Goal: Check status: Check status

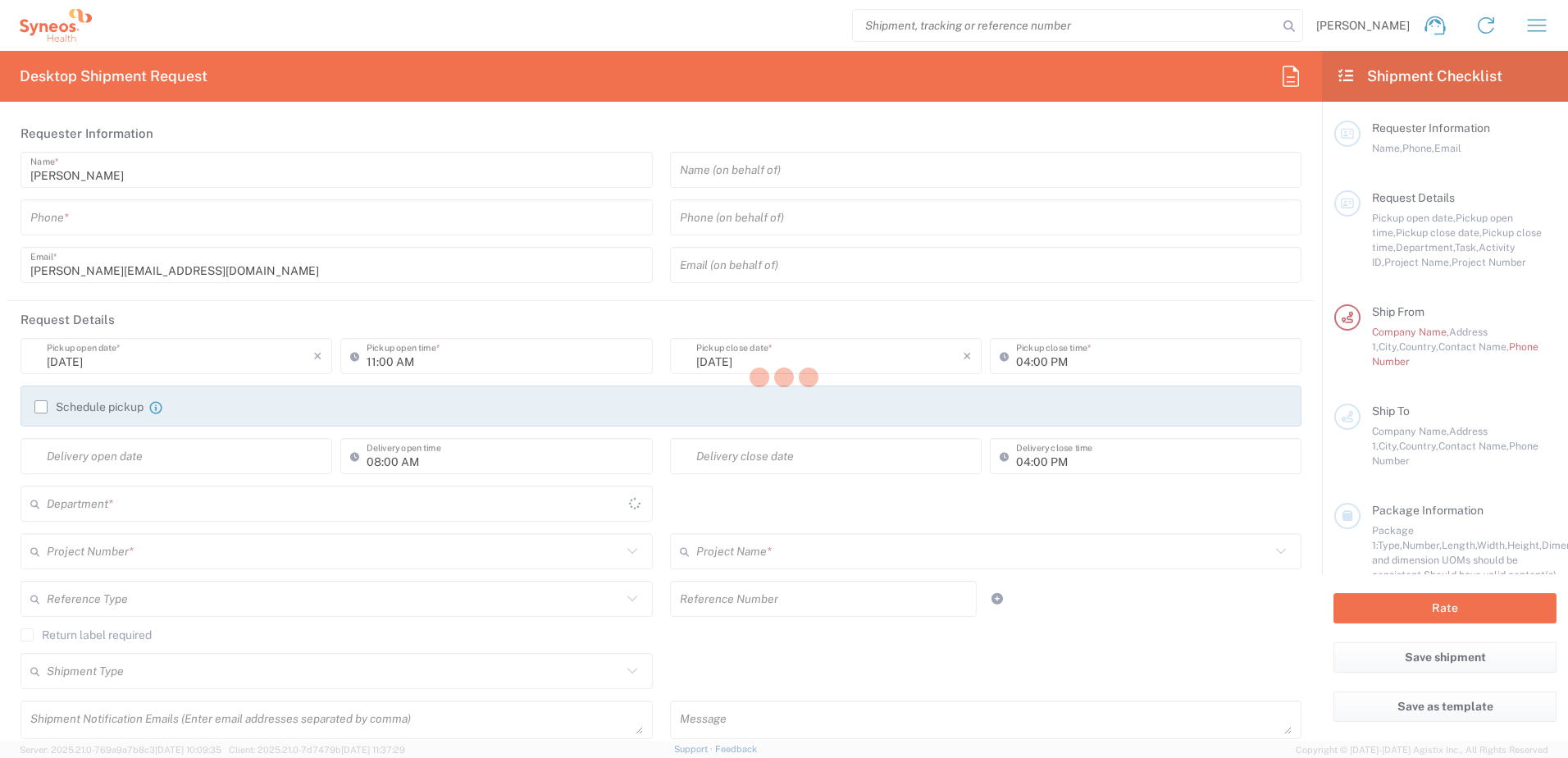
type input "8801"
type input "England"
type input "United Kingdom"
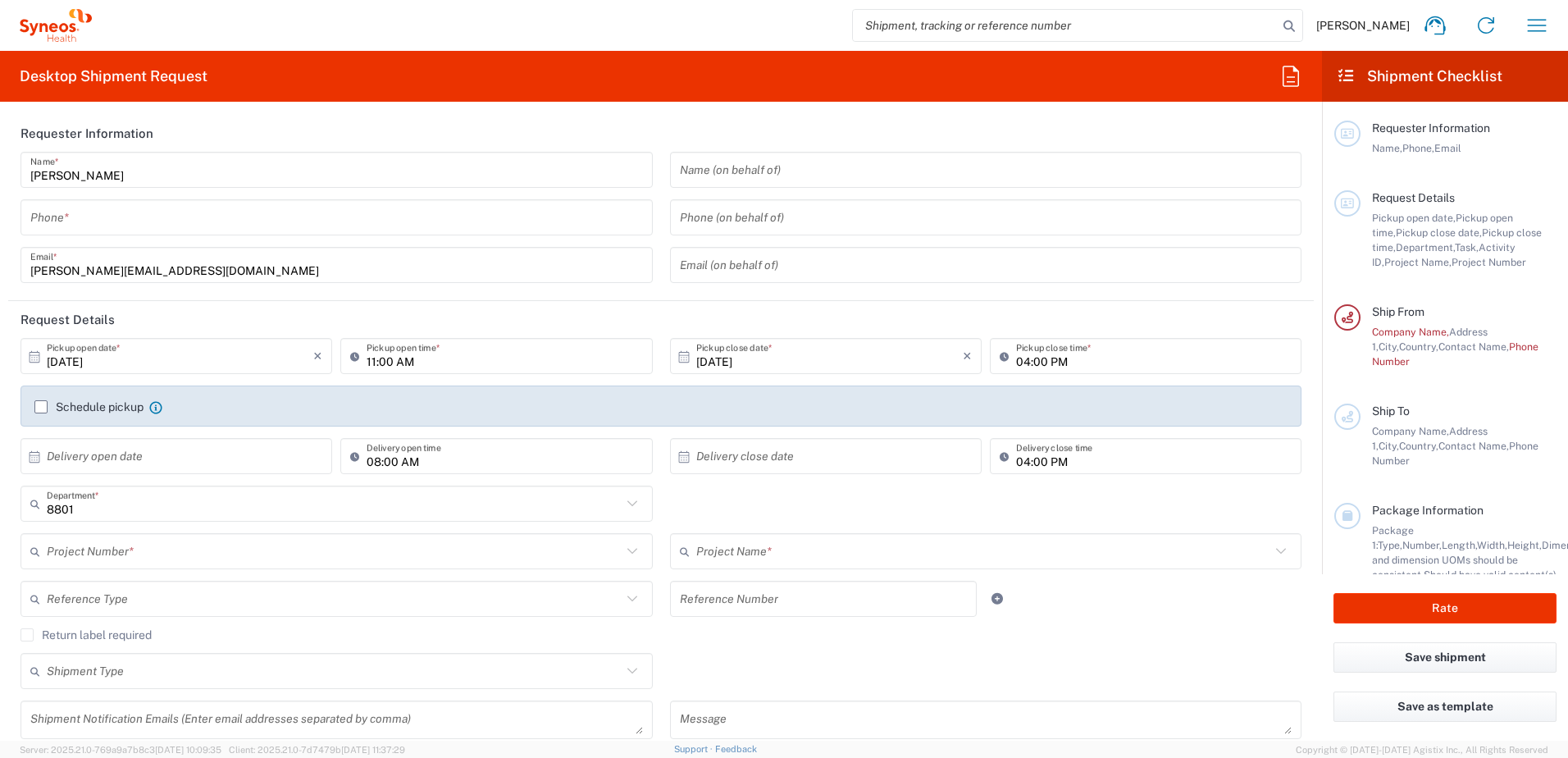
type input "Syneos Health UK Limited"
click at [207, 358] on input "10/15/2025" at bounding box center [180, 356] width 266 height 28
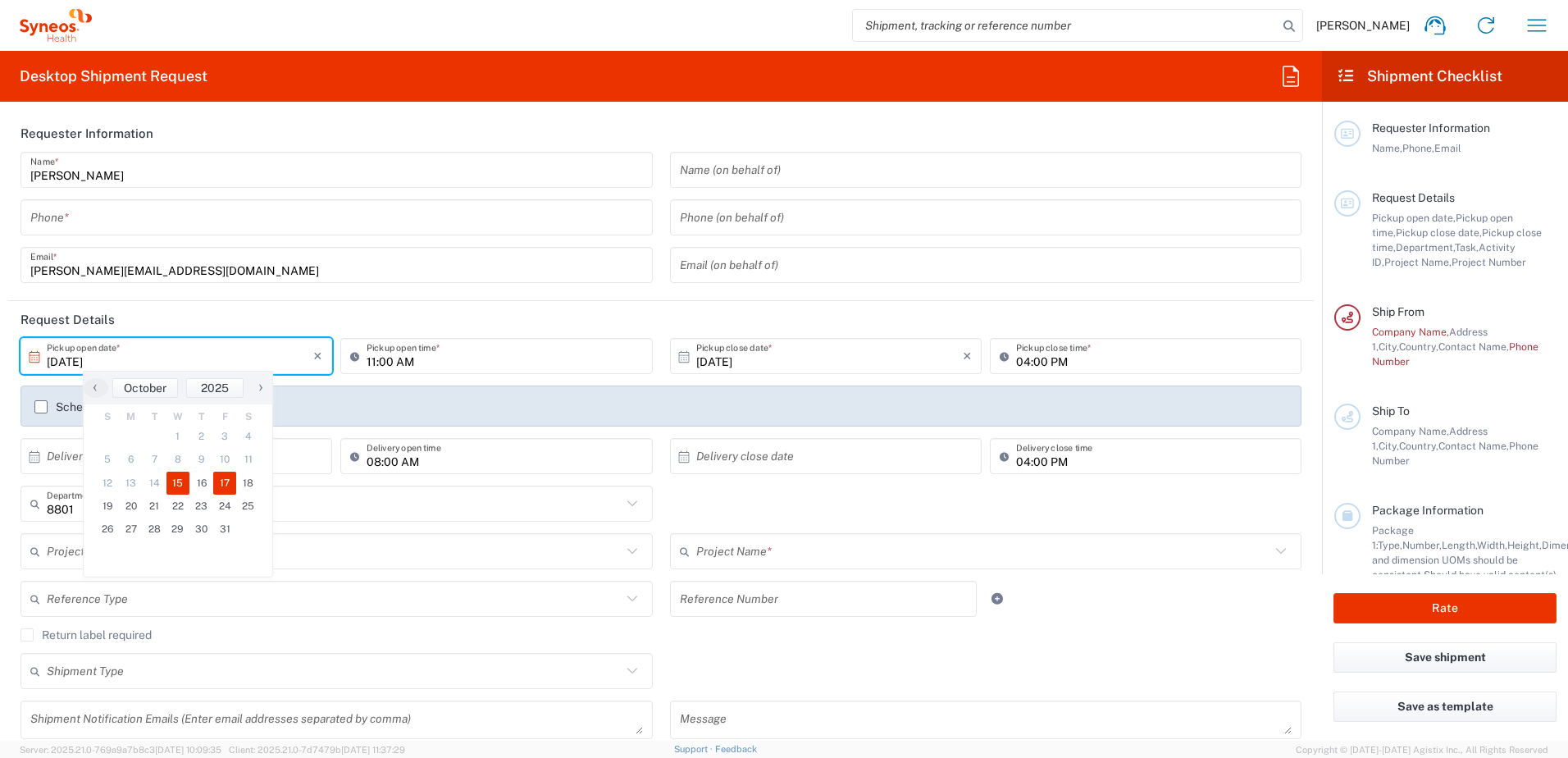
click at [217, 484] on span "17" at bounding box center [225, 483] width 24 height 23
type input "10/17/2025"
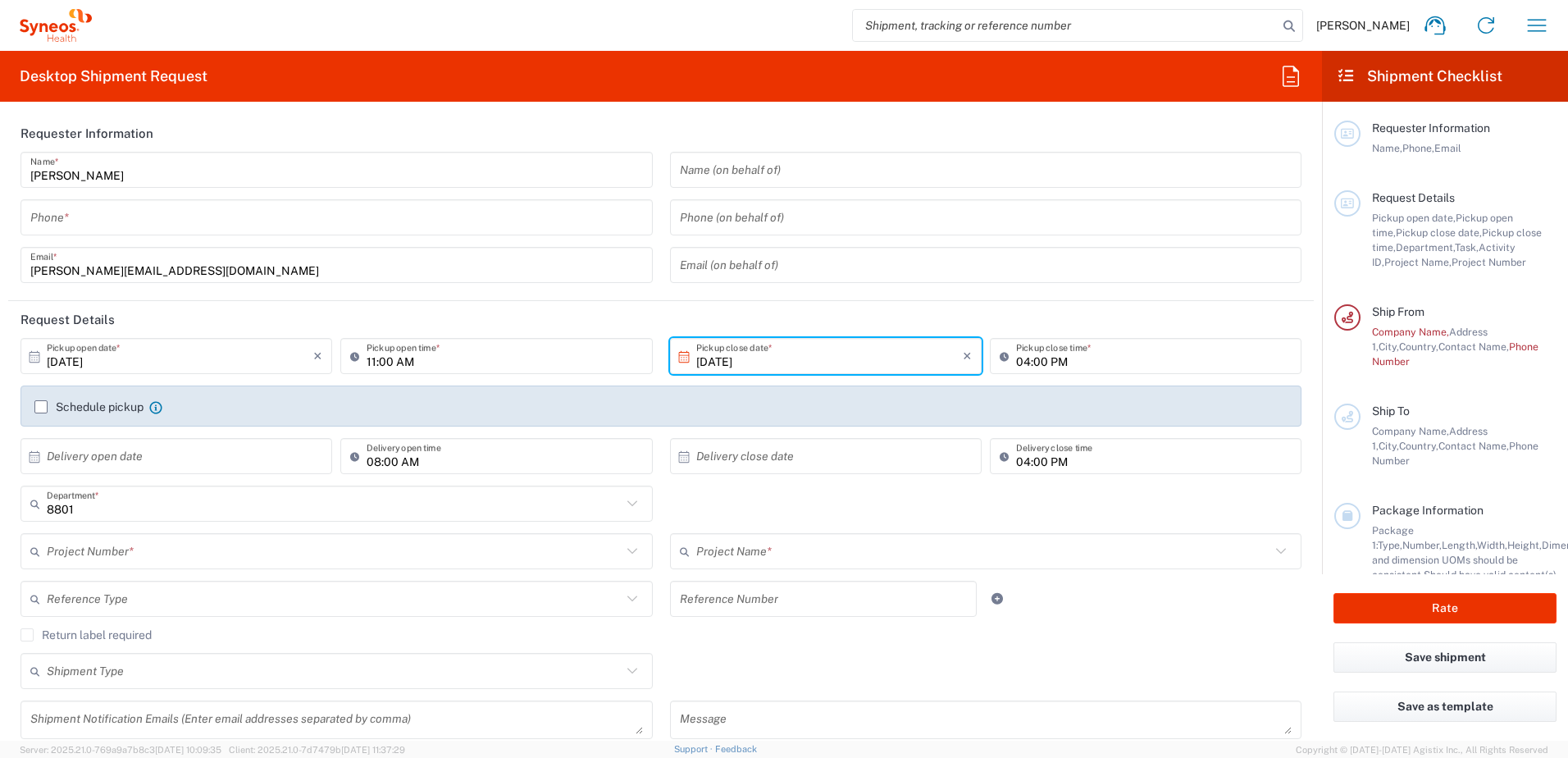
click at [58, 409] on label "Schedule pickup" at bounding box center [88, 407] width 109 height 13
click at [41, 407] on input "Schedule pickup" at bounding box center [41, 407] width 0 height 0
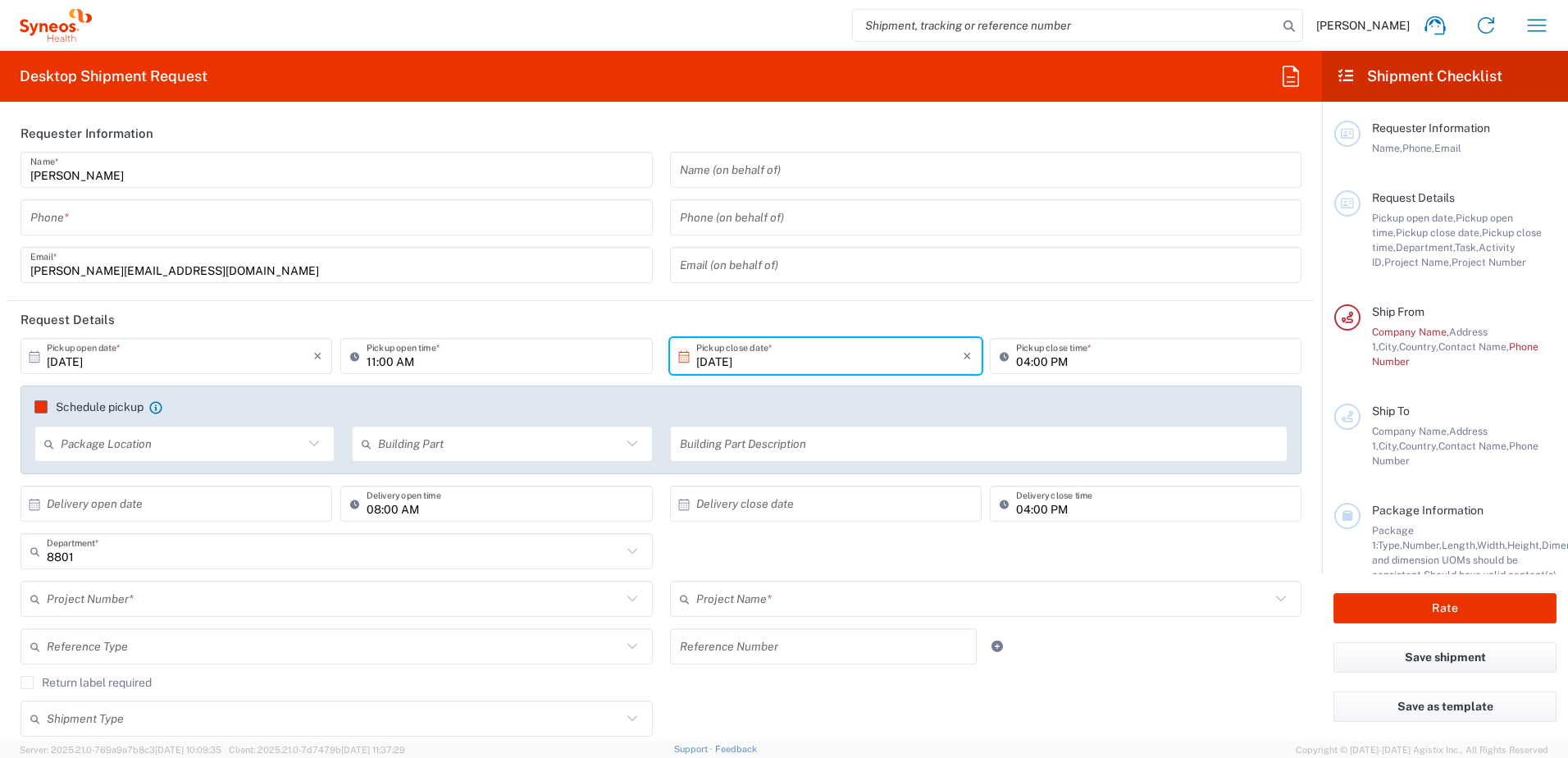
click at [42, 408] on label "Schedule pickup" at bounding box center [88, 407] width 109 height 13
click at [41, 407] on input "Schedule pickup" at bounding box center [41, 407] width 0 height 0
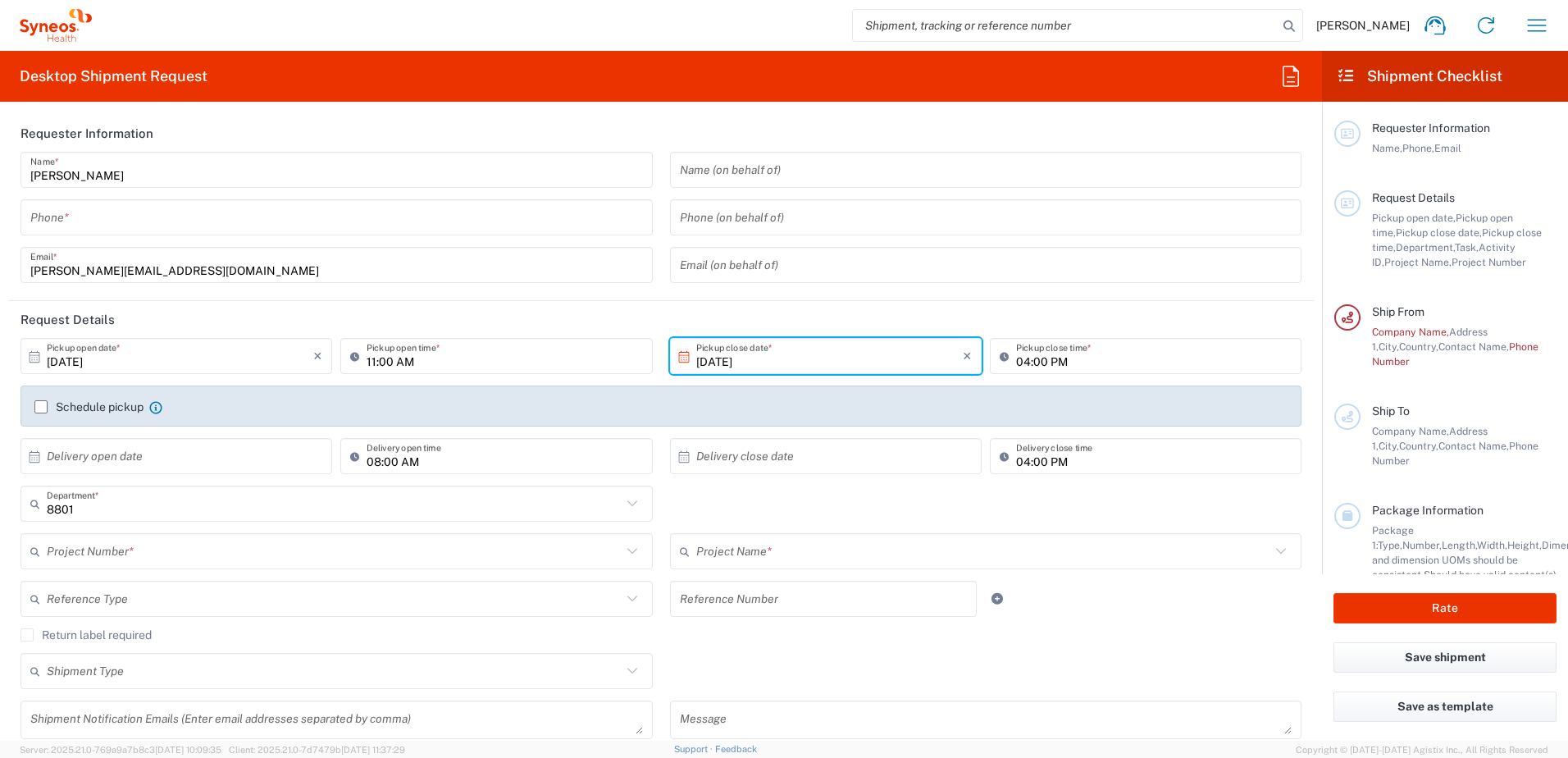
click at [39, 407] on label "Schedule pickup" at bounding box center [88, 407] width 109 height 13
click at [41, 407] on input "Schedule pickup" at bounding box center [41, 407] width 0 height 0
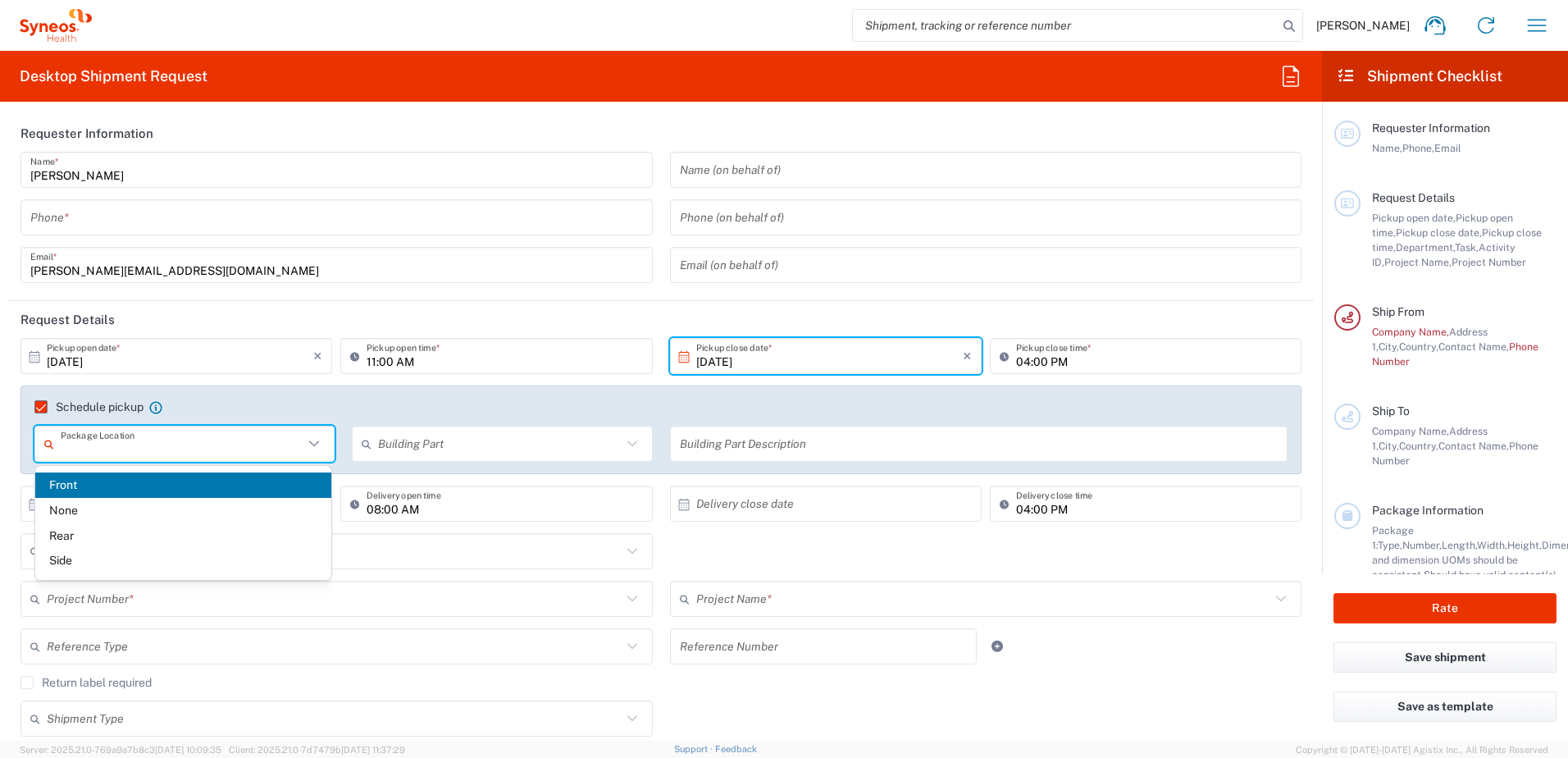
click at [163, 445] on input "text" at bounding box center [182, 443] width 243 height 28
click at [118, 487] on span "Front" at bounding box center [183, 486] width 296 height 26
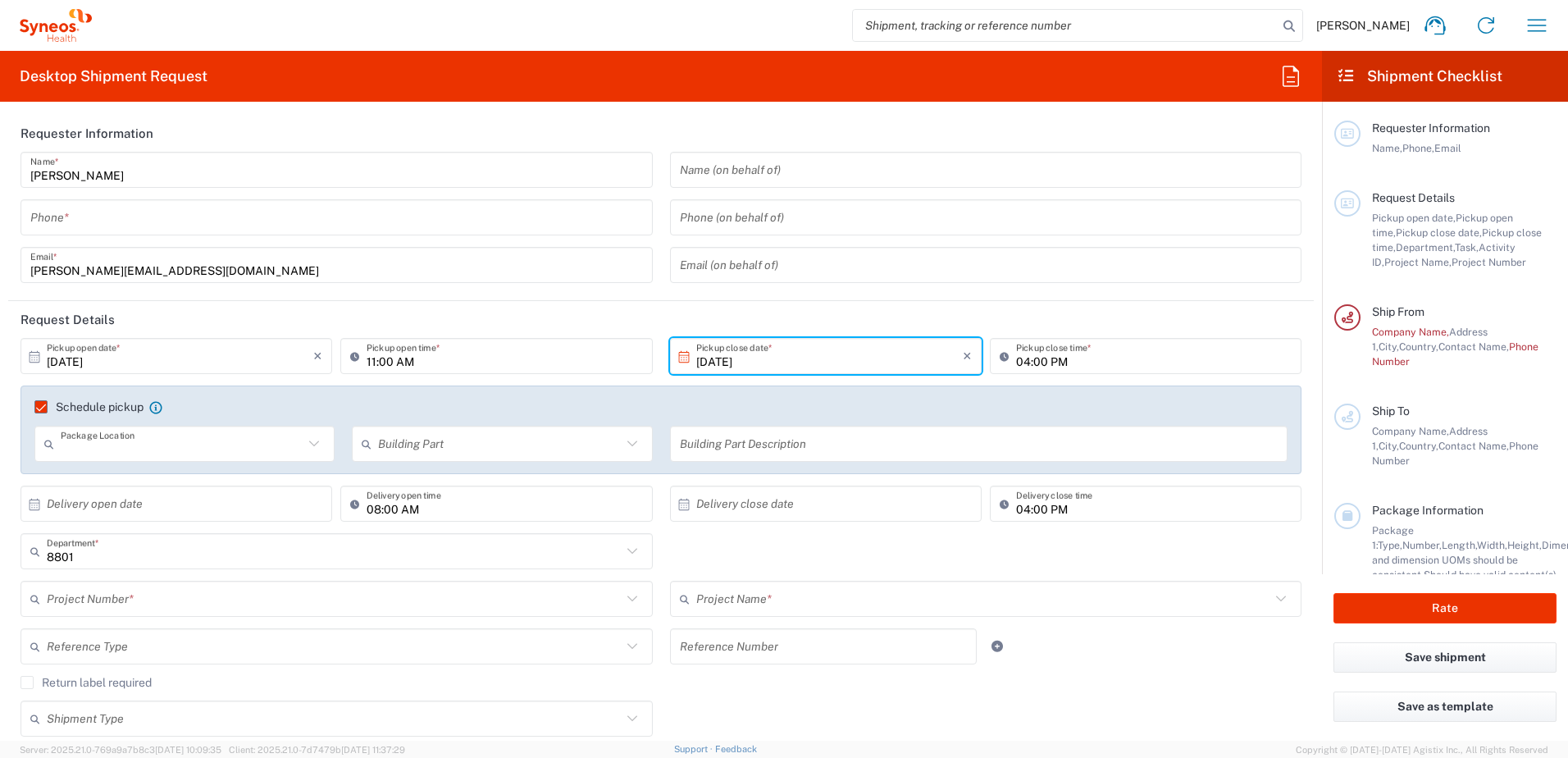
type input "Front"
click at [439, 441] on input "text" at bounding box center [499, 443] width 243 height 28
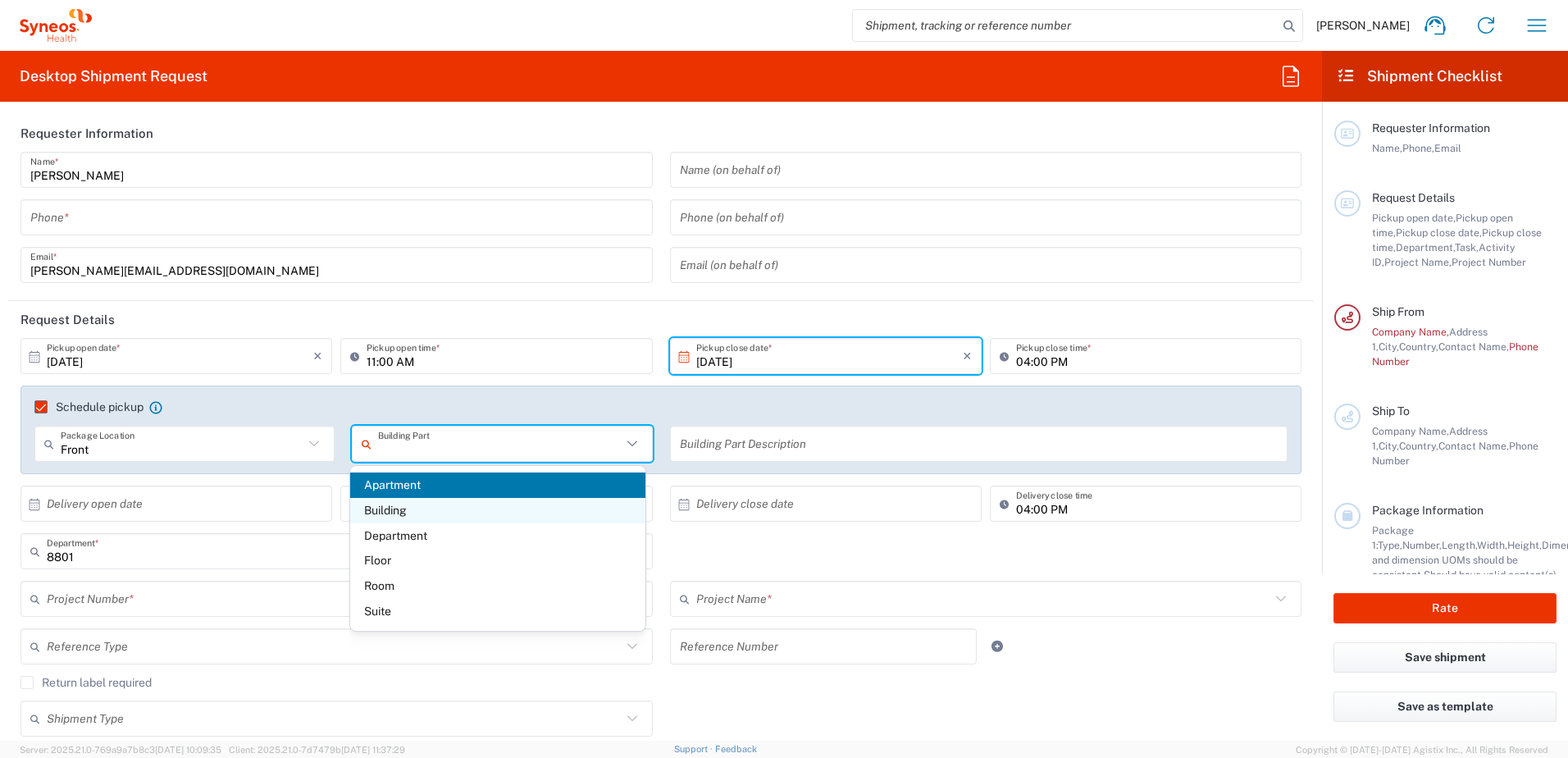
click at [430, 510] on span "Building" at bounding box center [498, 510] width 296 height 26
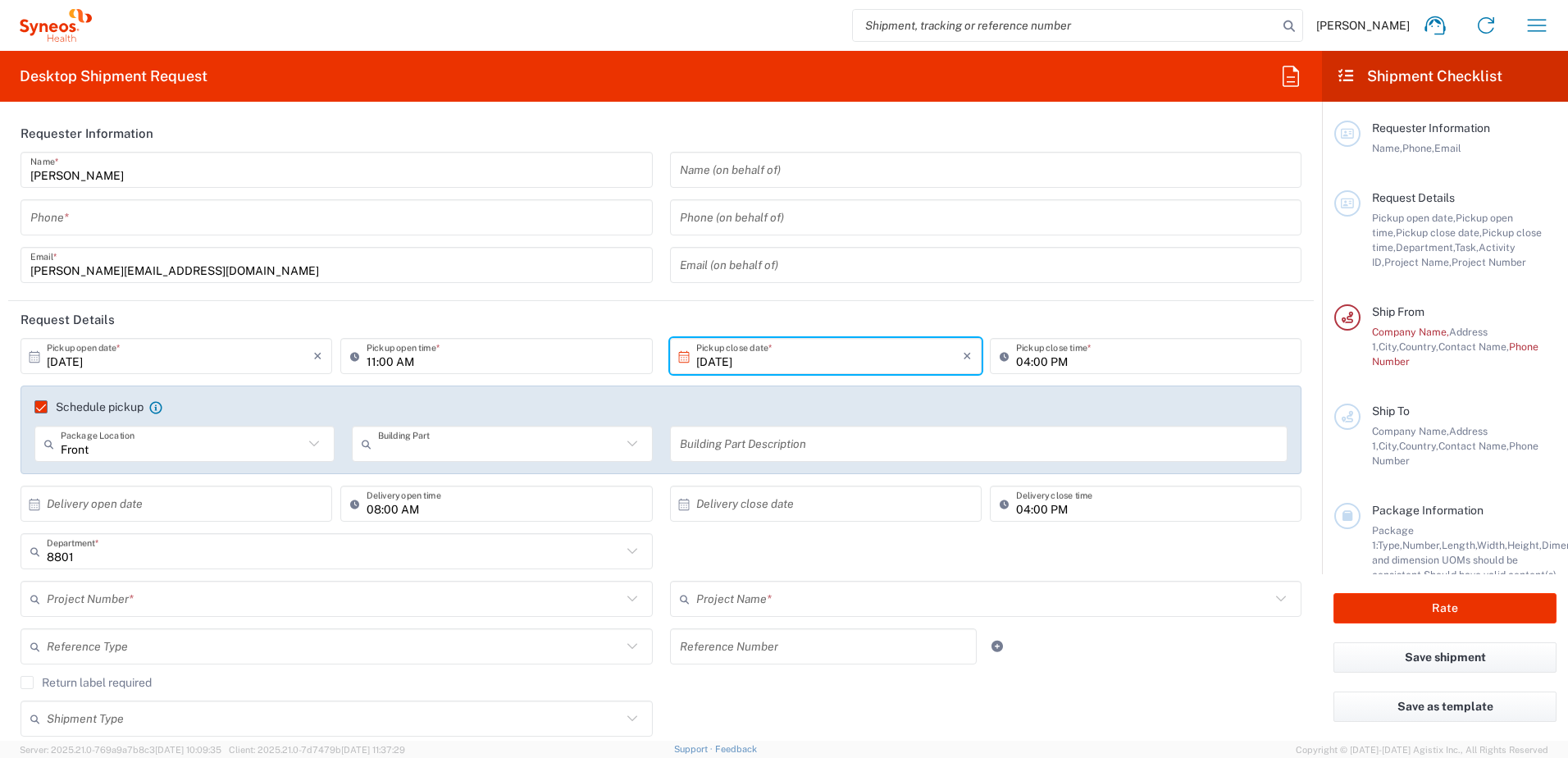
type input "Building"
click at [766, 443] on input "text" at bounding box center [979, 443] width 599 height 28
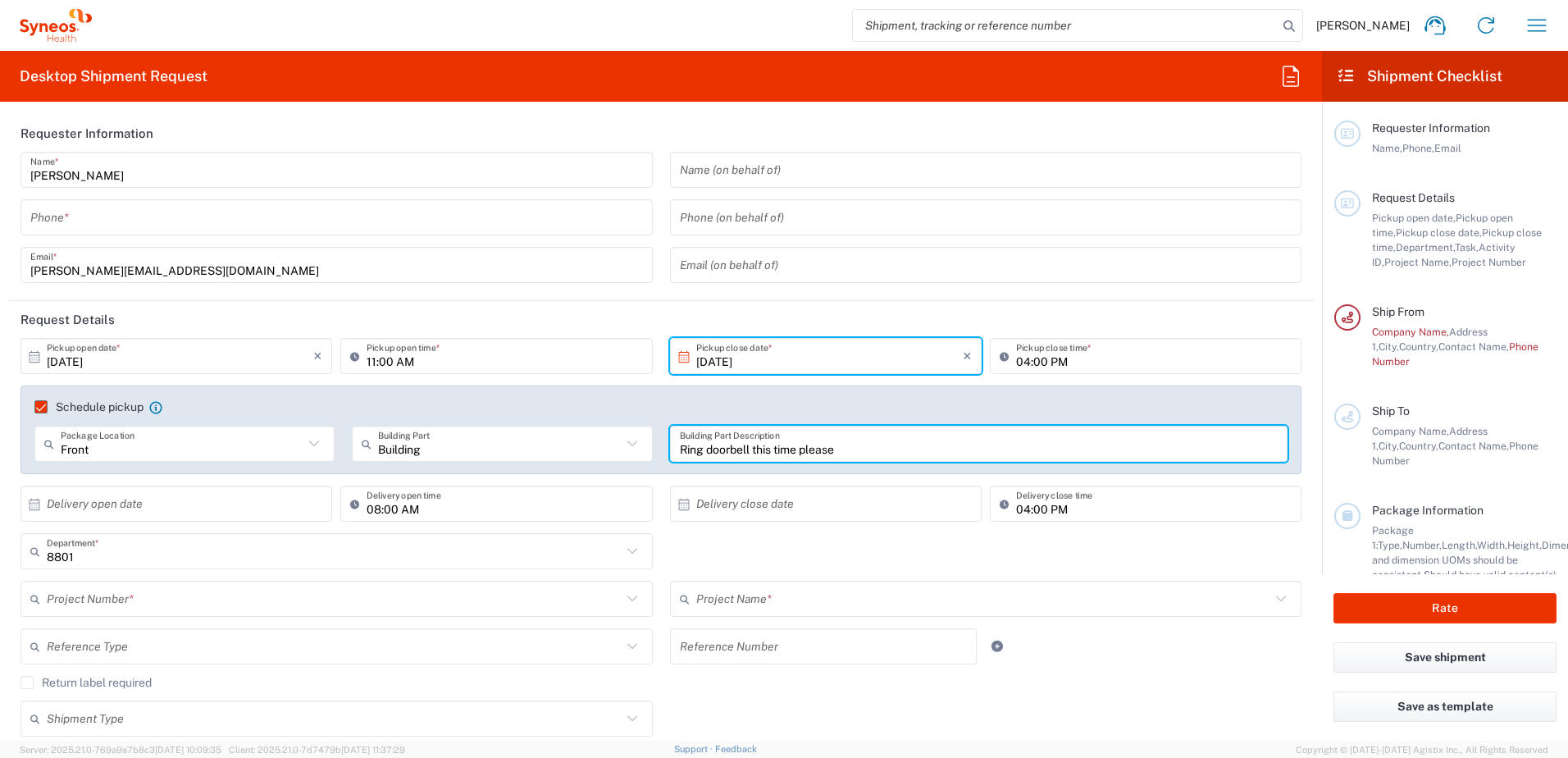
type input "Ring doorbell this time please"
click at [234, 504] on input "text" at bounding box center [180, 504] width 266 height 28
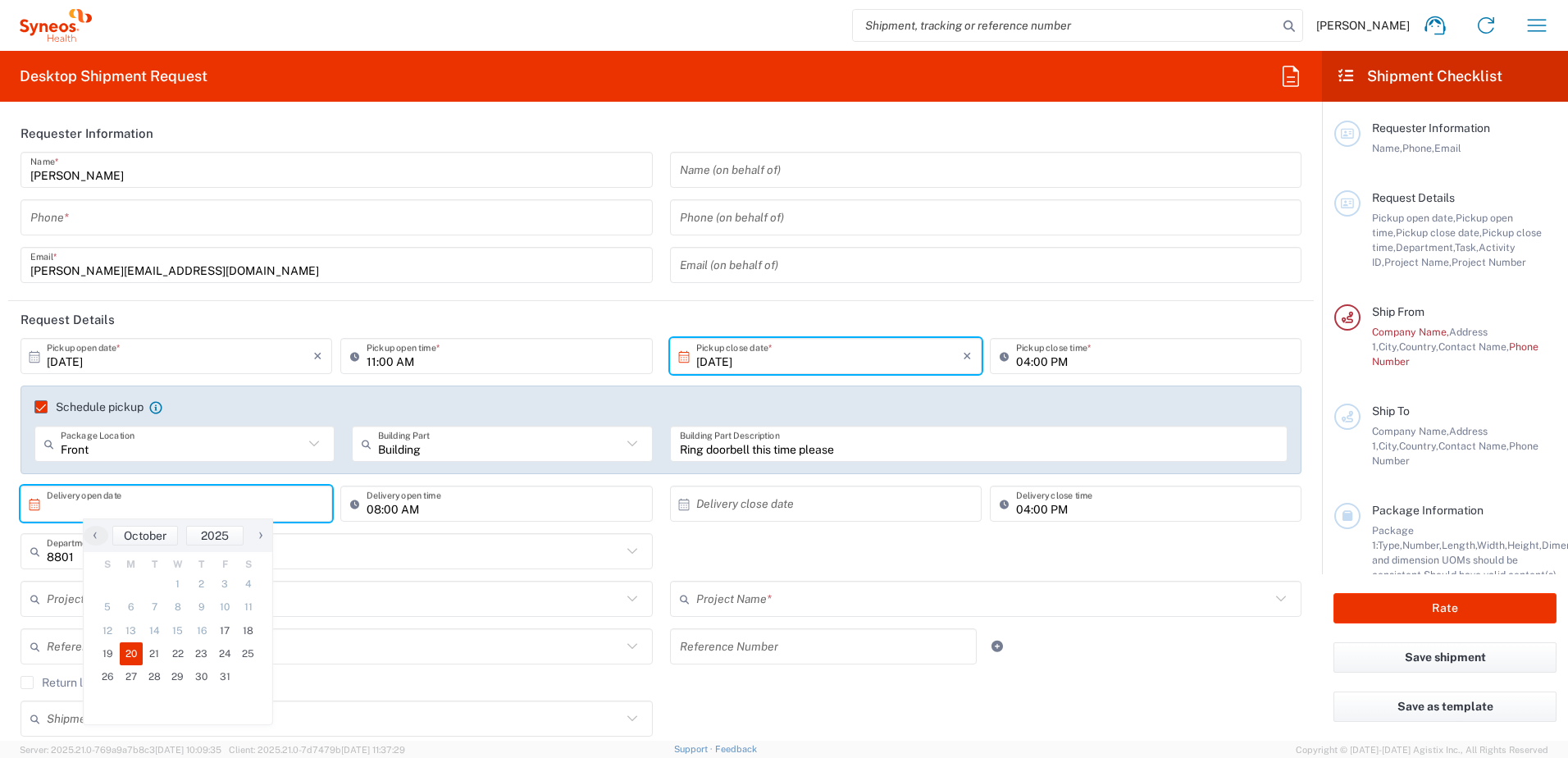
click at [133, 649] on span "20" at bounding box center [131, 653] width 24 height 23
type input "10/20/2025"
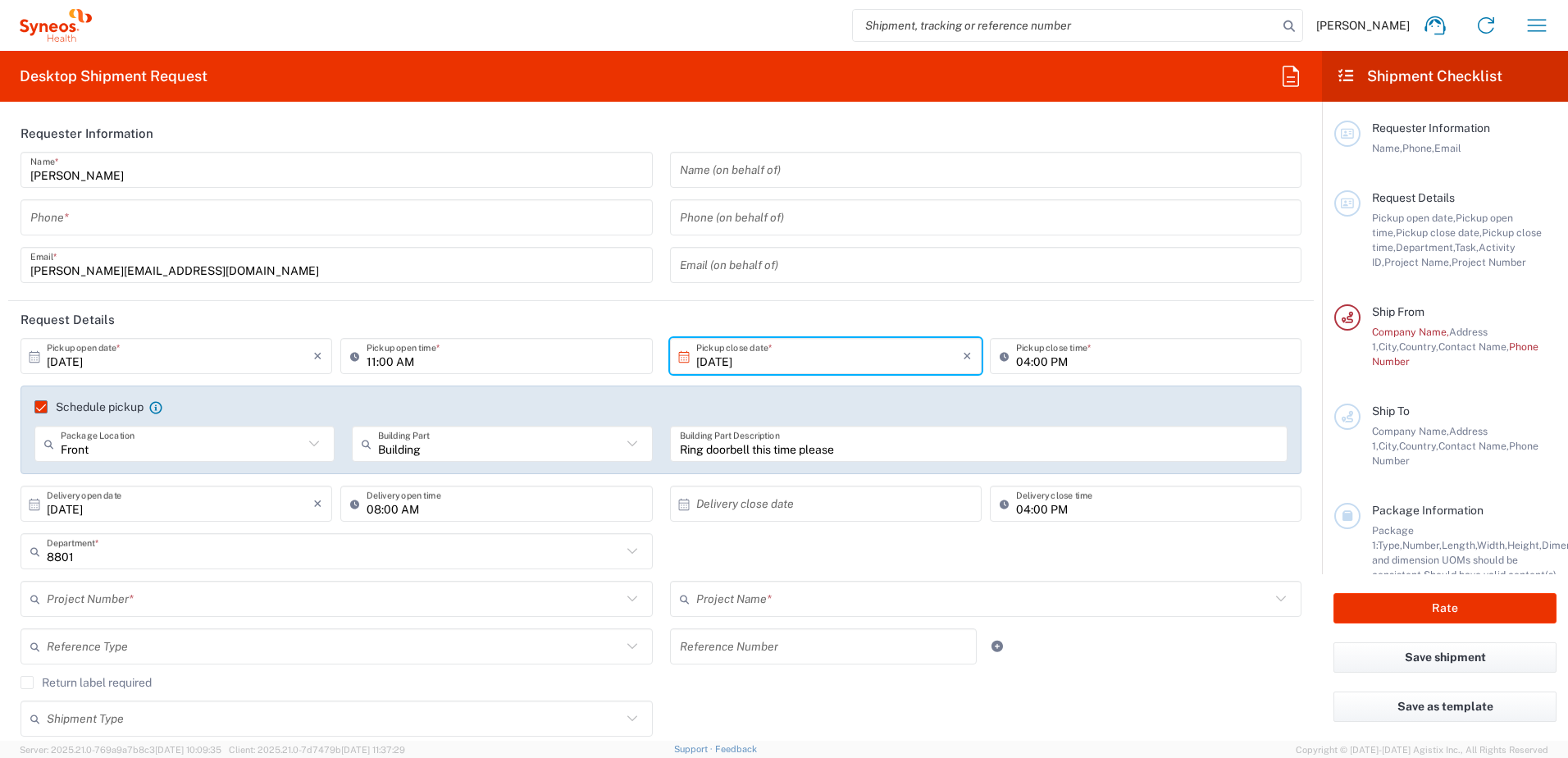
click at [706, 501] on input "text" at bounding box center [829, 504] width 266 height 28
click at [779, 653] on span "20" at bounding box center [775, 653] width 24 height 23
type input "10/20/2025"
click at [1298, 83] on icon "button" at bounding box center [1290, 76] width 16 height 21
click at [1394, 76] on h2 "Shipment Checklist" at bounding box center [1419, 76] width 166 height 20
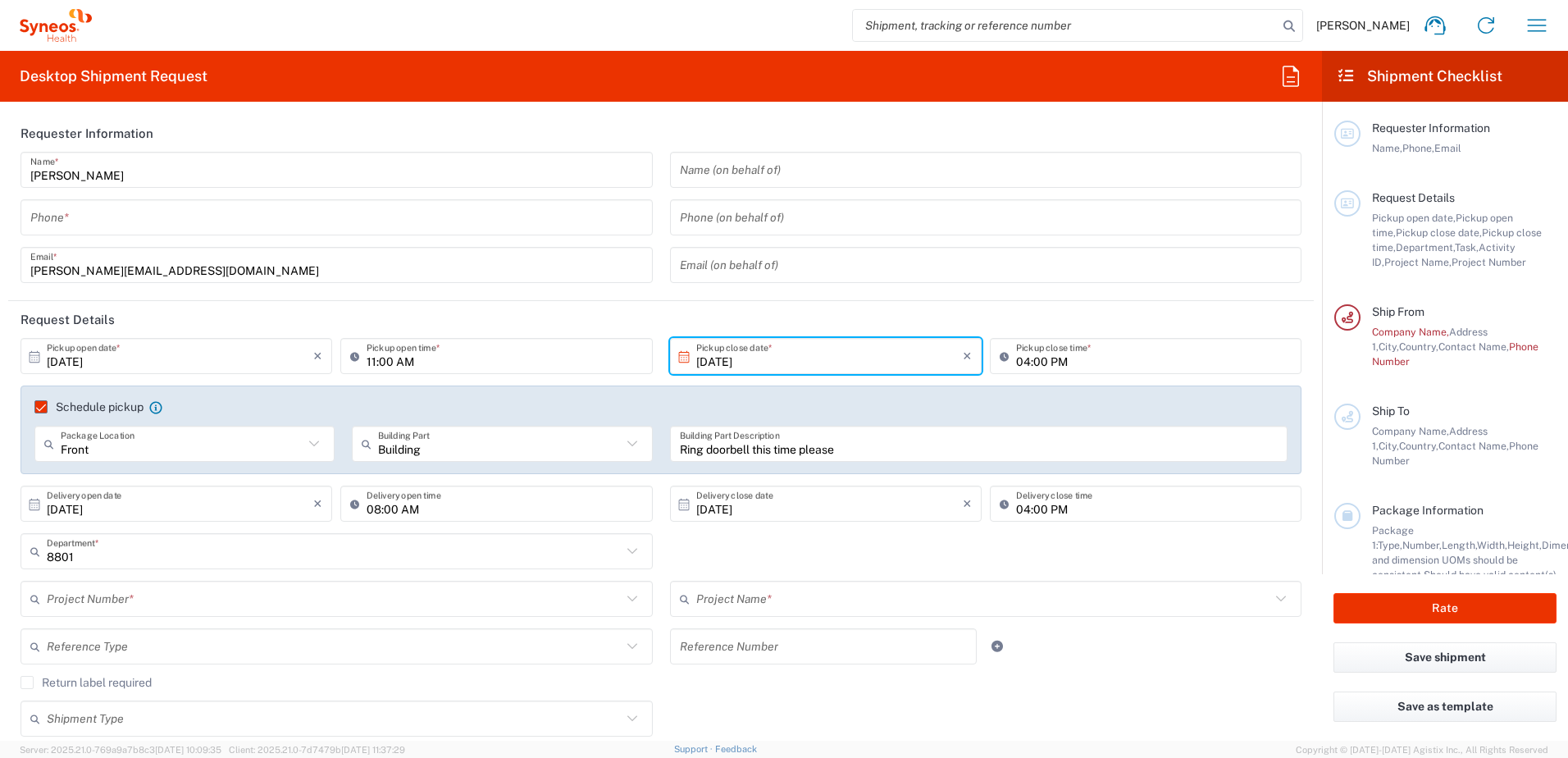
click at [1371, 26] on span "Francesca Bowring" at bounding box center [1363, 25] width 94 height 15
click at [1535, 26] on icon "button" at bounding box center [1536, 25] width 27 height 27
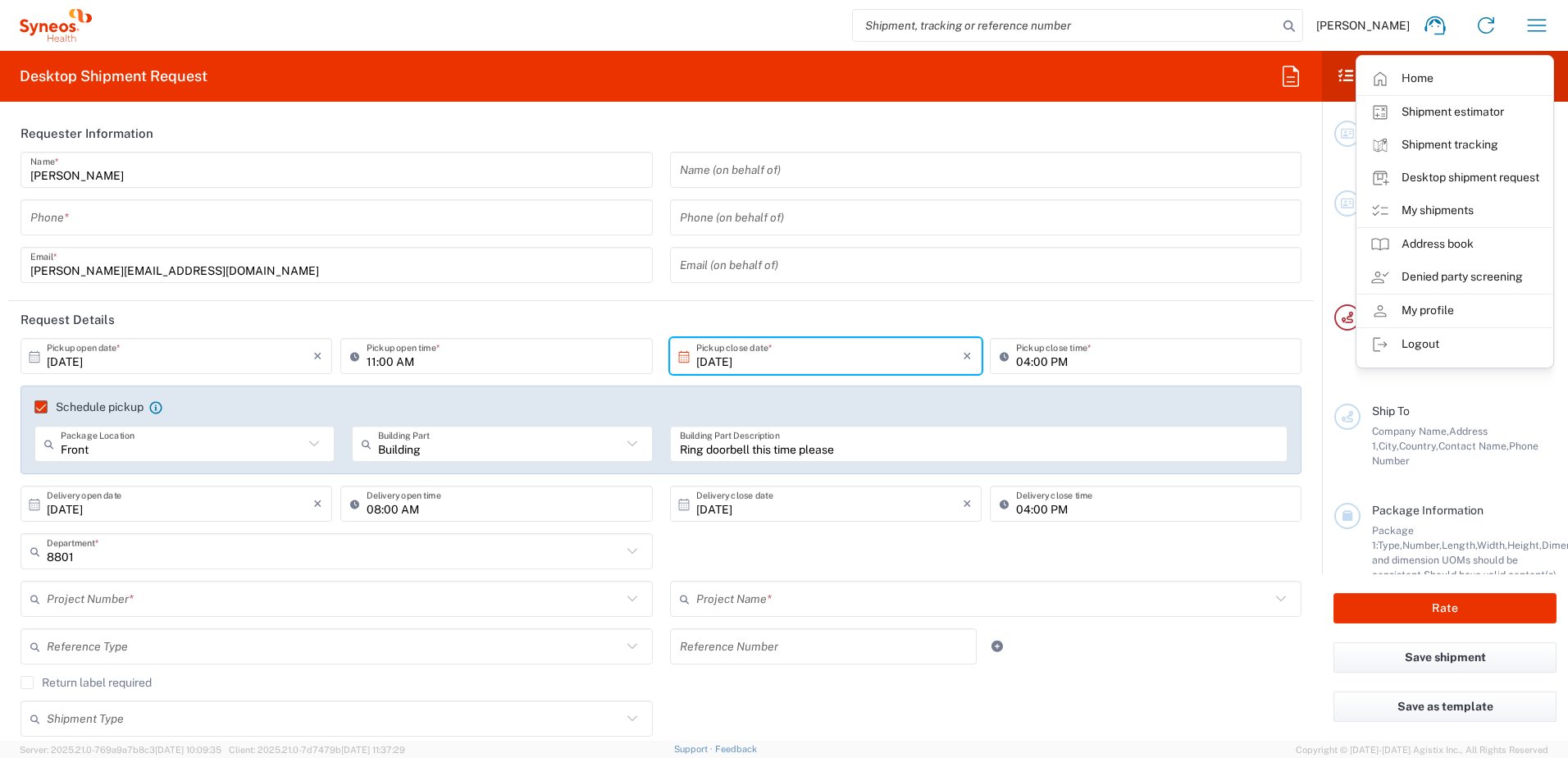
click at [1448, 139] on link "Shipment tracking" at bounding box center [1455, 145] width 195 height 33
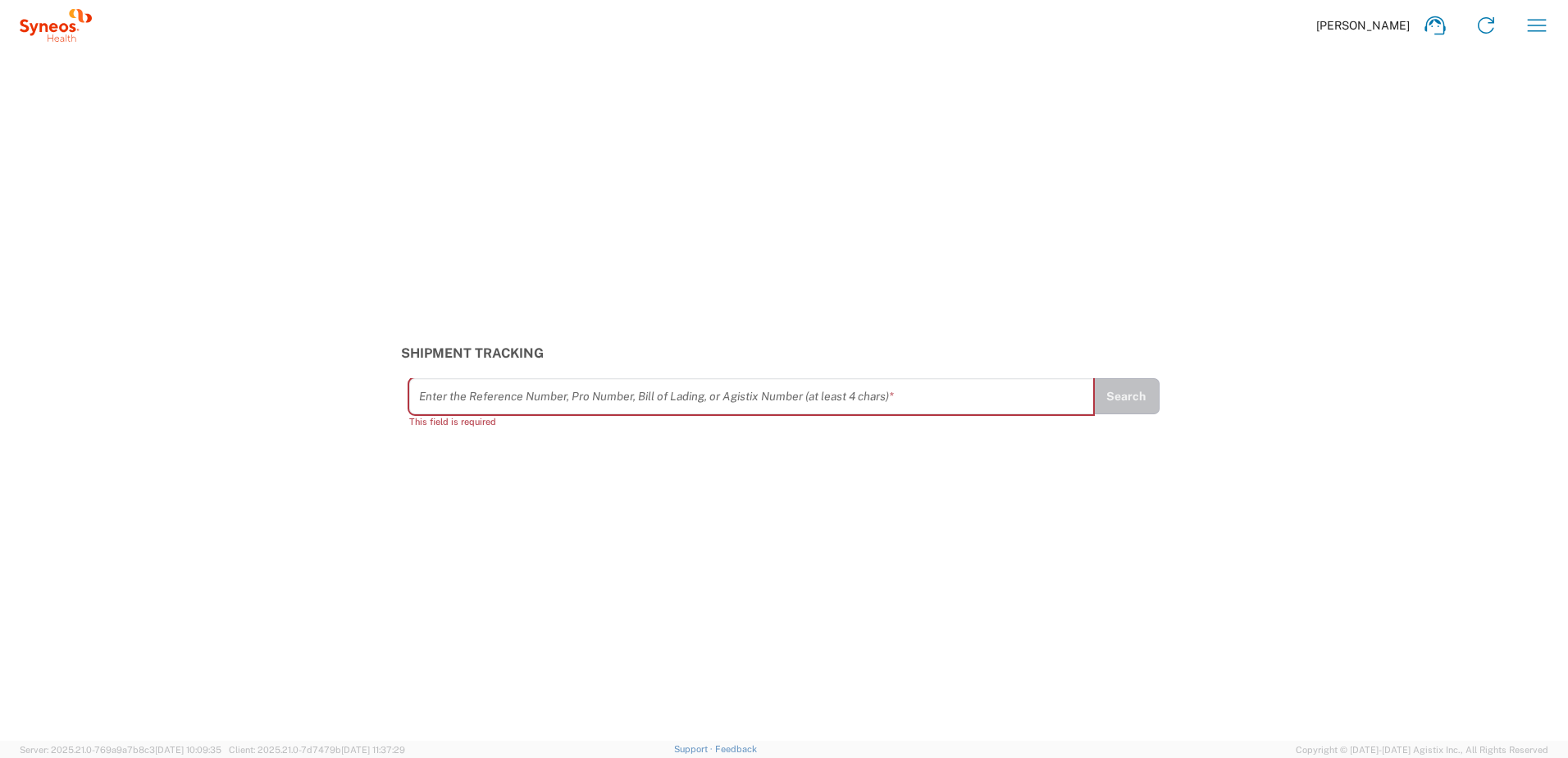
click at [565, 395] on input "text" at bounding box center [752, 396] width 665 height 28
paste input "56993973"
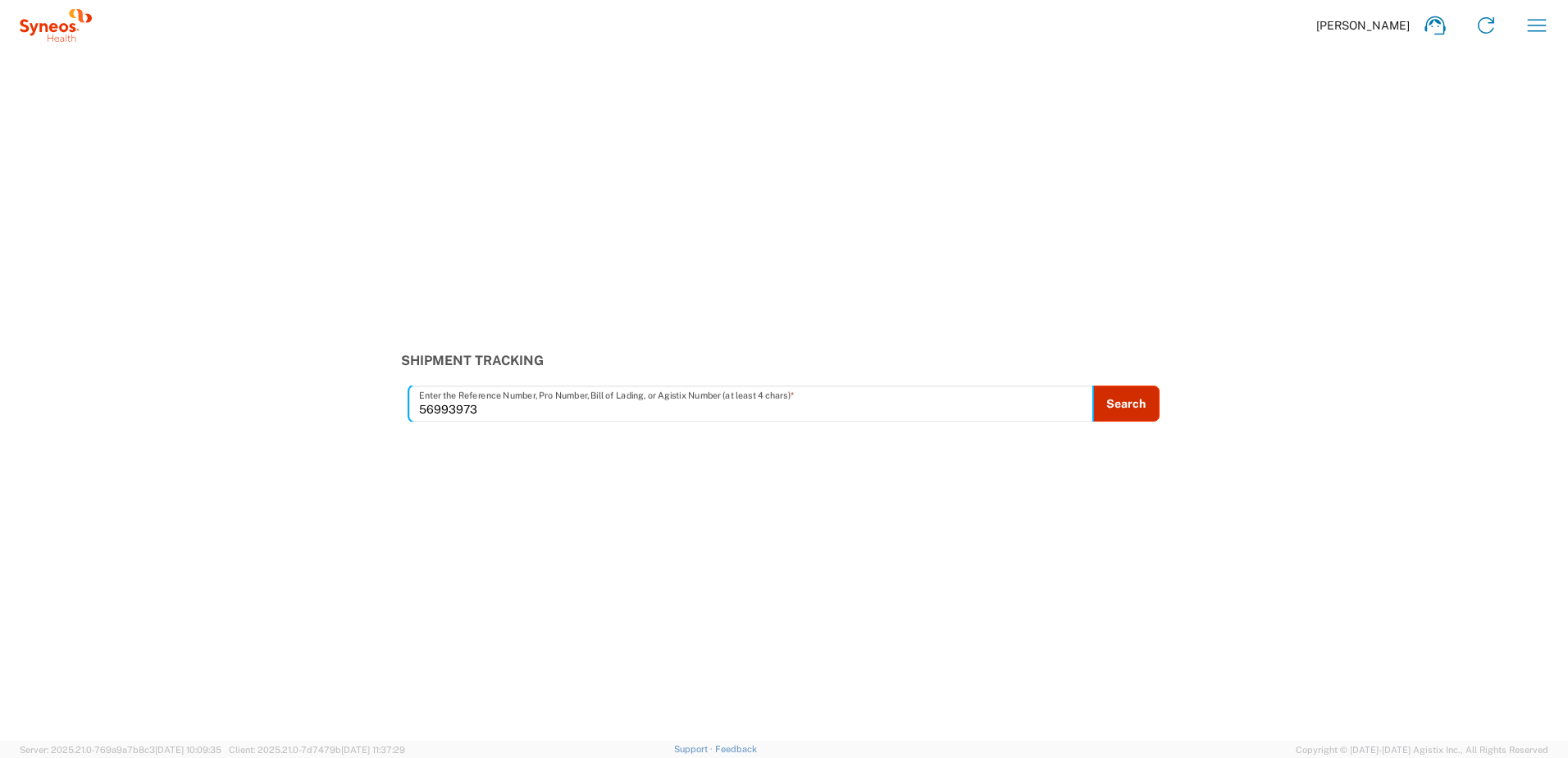
type input "56993973"
click at [1124, 411] on button "Search" at bounding box center [1126, 404] width 67 height 36
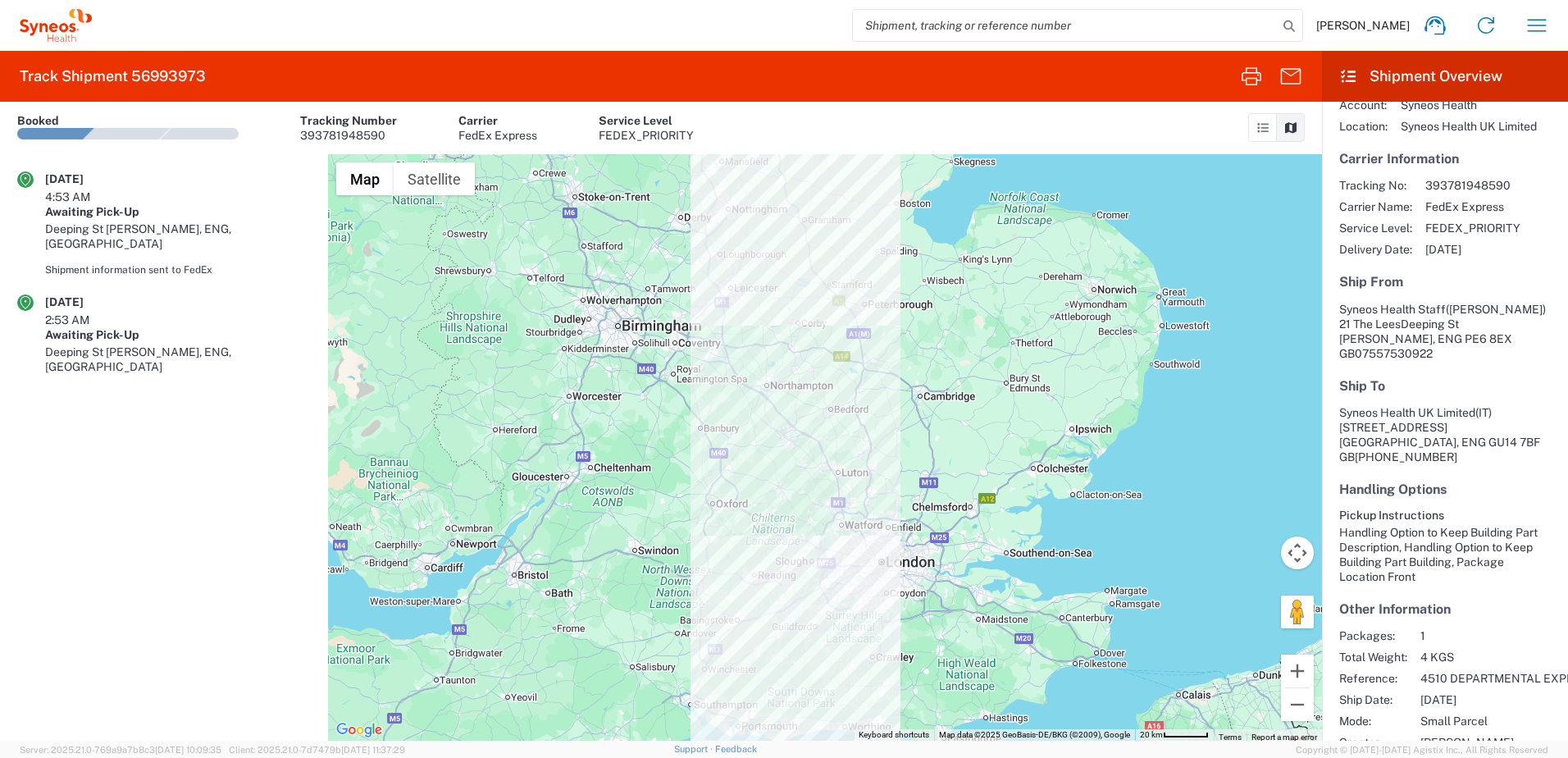
scroll to position [87, 0]
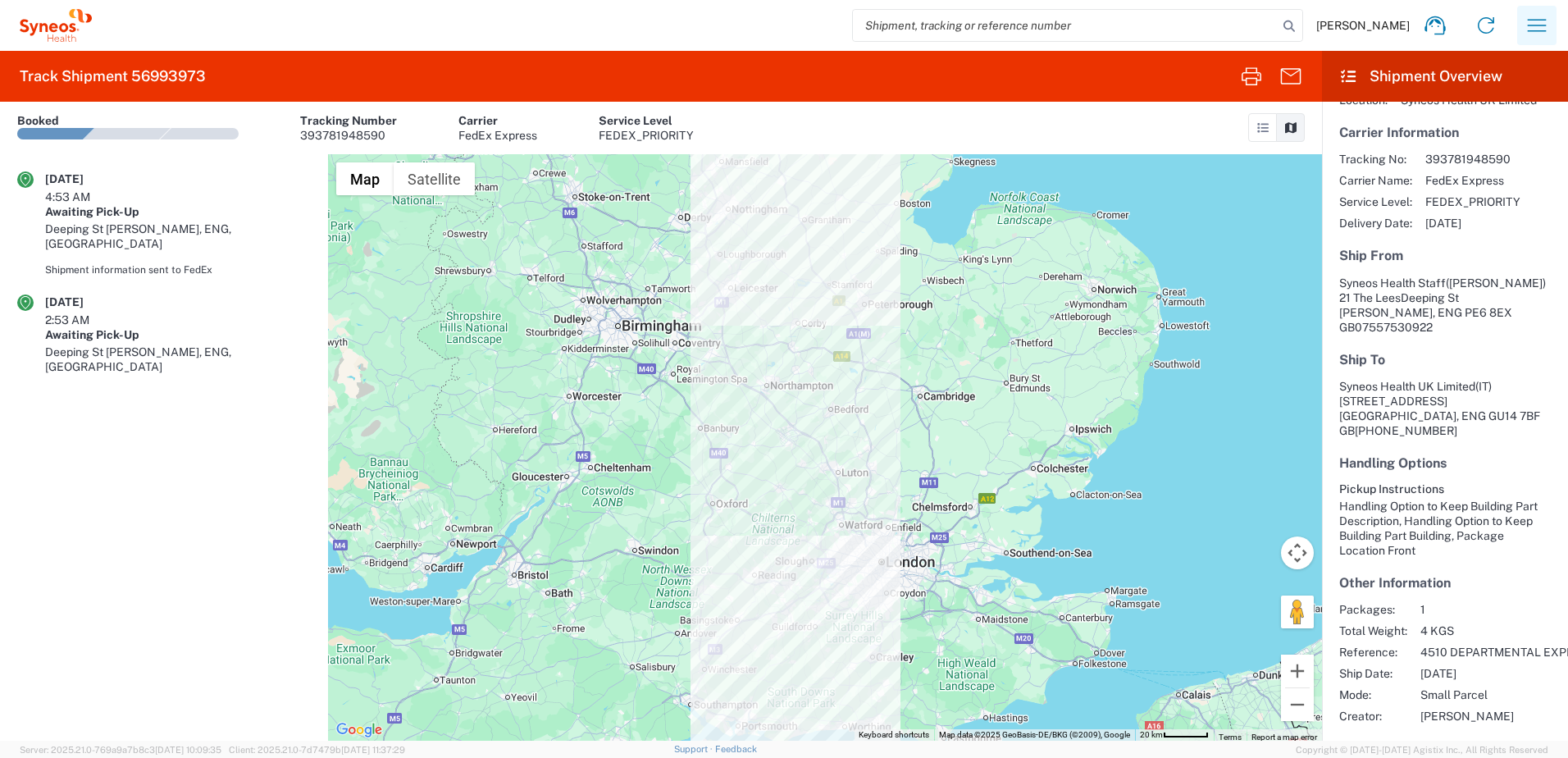
click at [1538, 36] on icon "button" at bounding box center [1536, 25] width 27 height 27
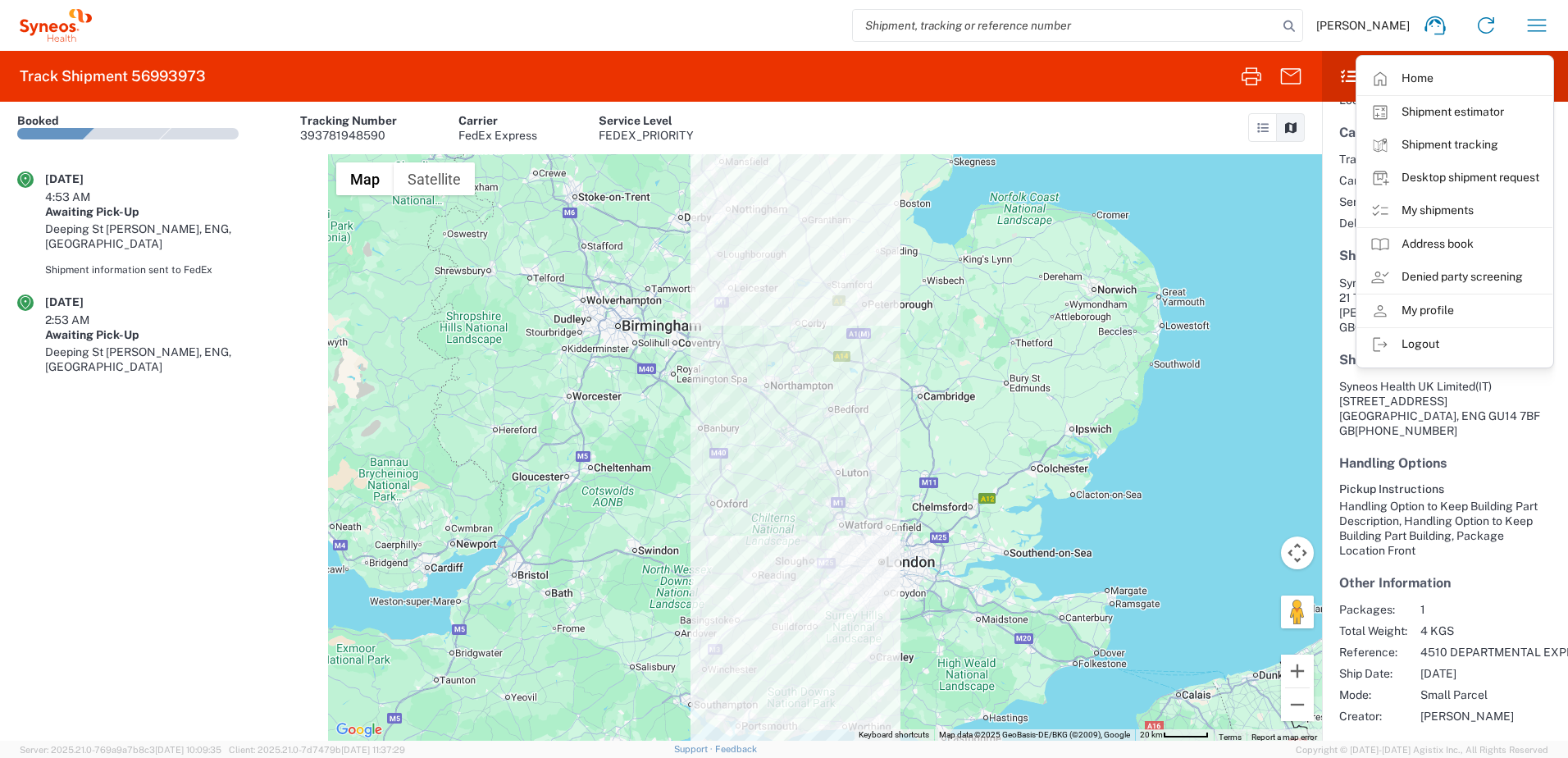
click at [1448, 440] on article "Customer Information Account: Syneos Health Location: Syneos Health UK Limited …" at bounding box center [1445, 383] width 246 height 713
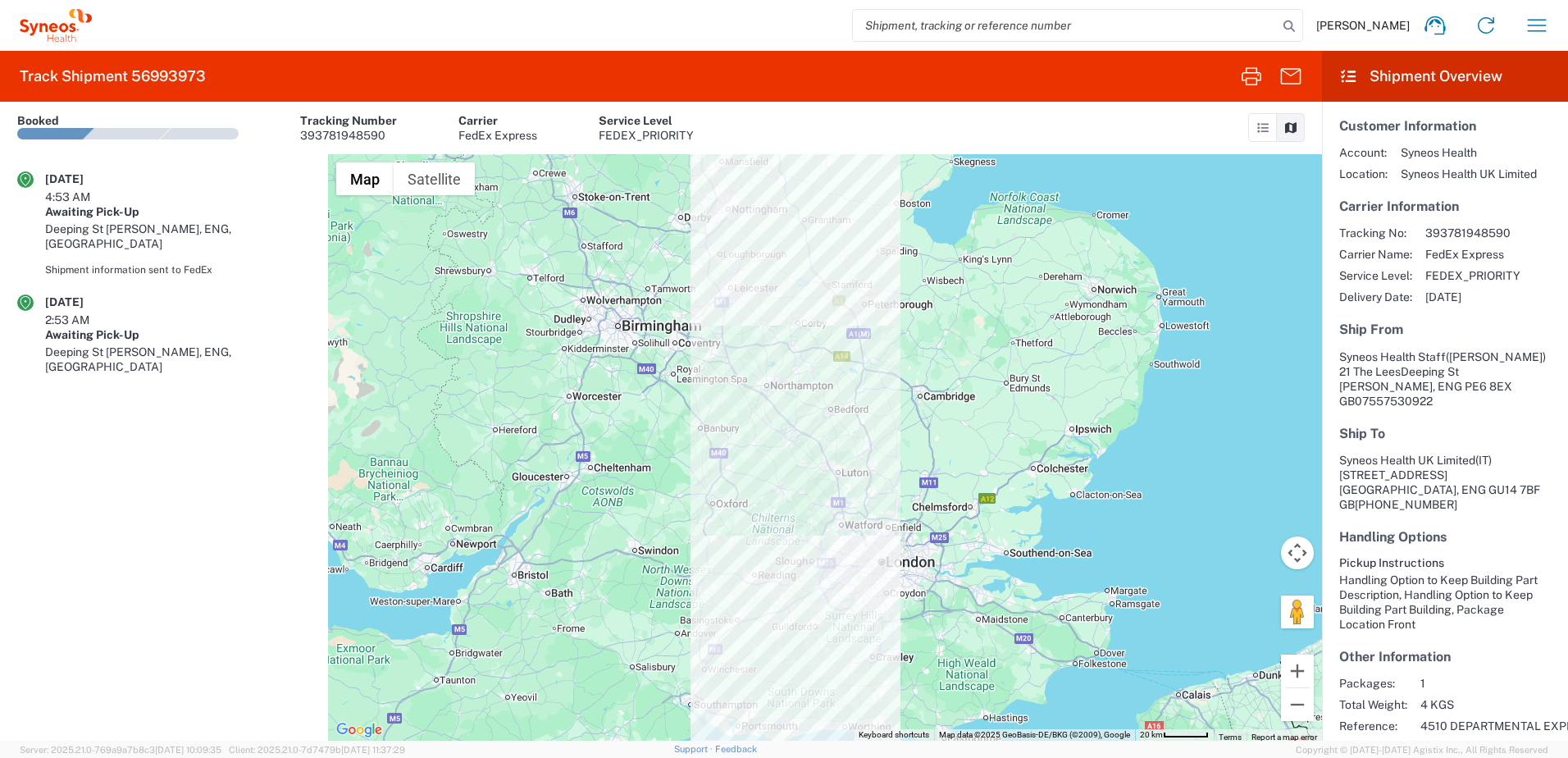
scroll to position [0, 0]
click at [63, 143] on article "Booked Tracking Number 393781948590 Carrier FedEx Express Service Level FEDEX_P…" at bounding box center [355, 127] width 676 height 52
click at [61, 196] on div "4:53 AM" at bounding box center [85, 196] width 82 height 15
click at [23, 177] on icon at bounding box center [25, 179] width 16 height 16
click at [103, 262] on div "Shipment information sent to FedEx" at bounding box center [177, 269] width 265 height 15
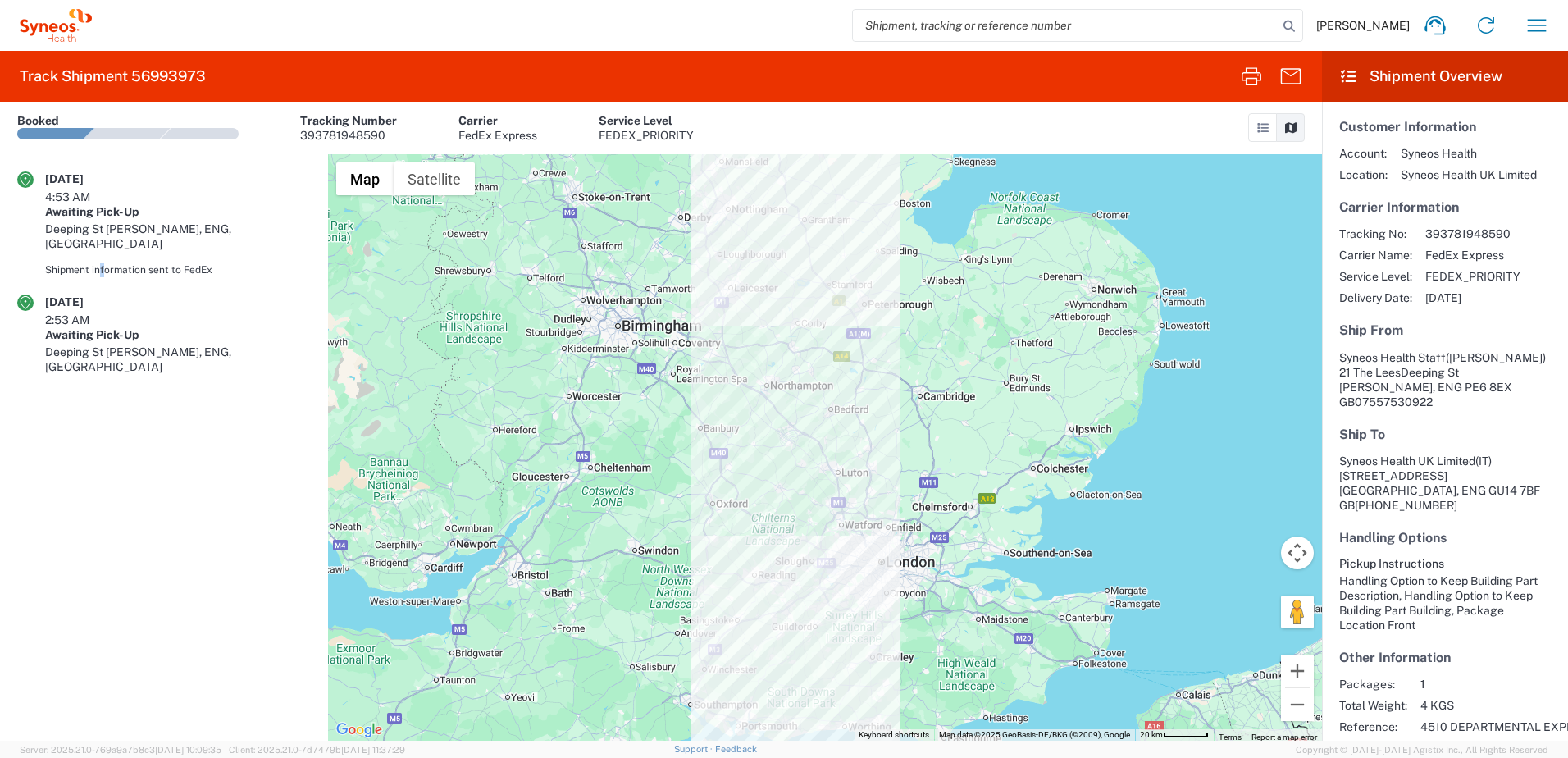
click at [104, 262] on div "Shipment information sent to FedEx" at bounding box center [177, 269] width 265 height 15
click at [145, 302] on article "10/01/2025 2:53 AM Awaiting Pick-Up Deeping St James, ENG, GB" at bounding box center [164, 345] width 328 height 102
click at [1416, 81] on header "Shipment Overview" at bounding box center [1445, 76] width 246 height 51
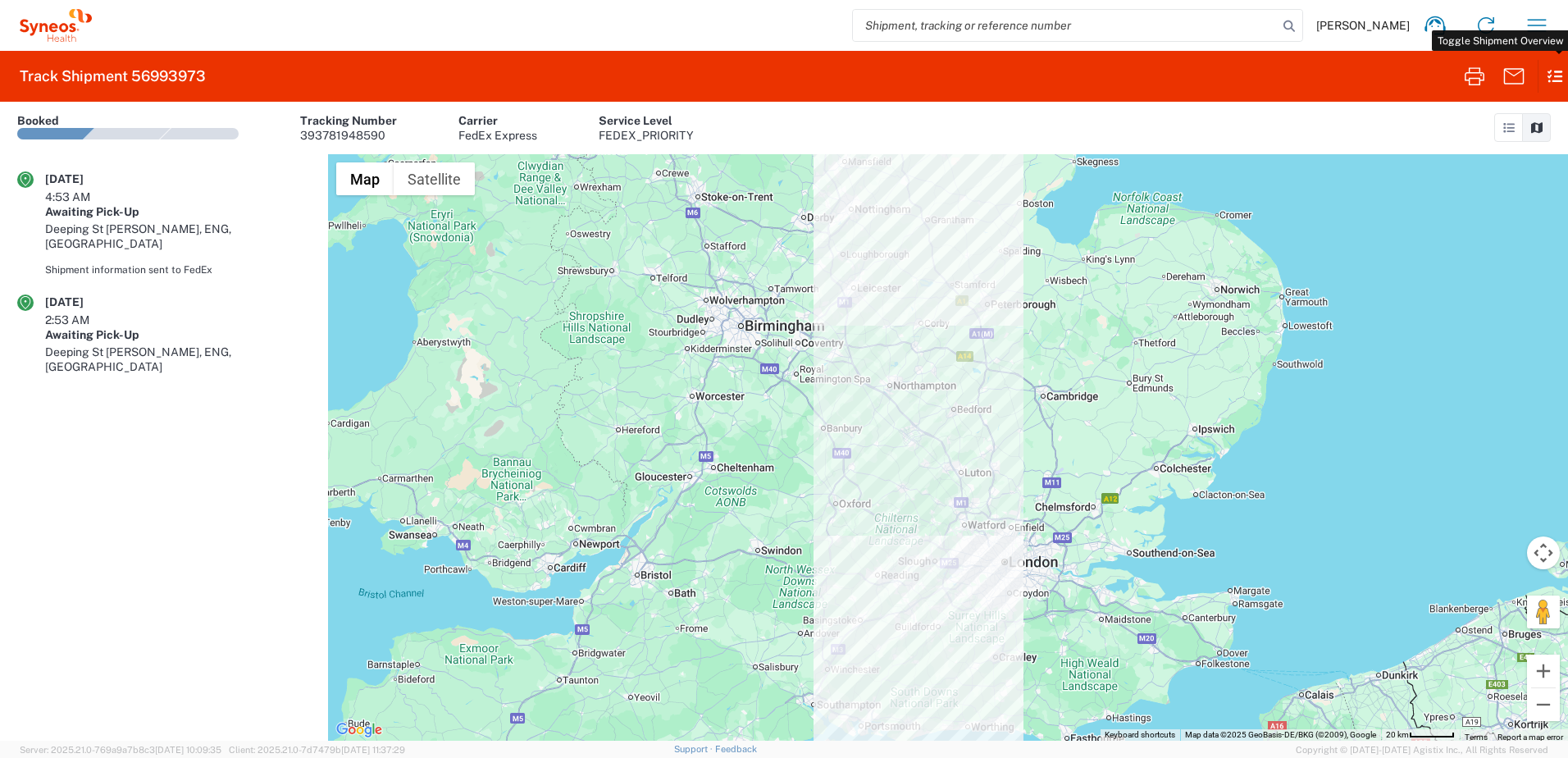
click at [1556, 77] on icon at bounding box center [1547, 76] width 19 height 32
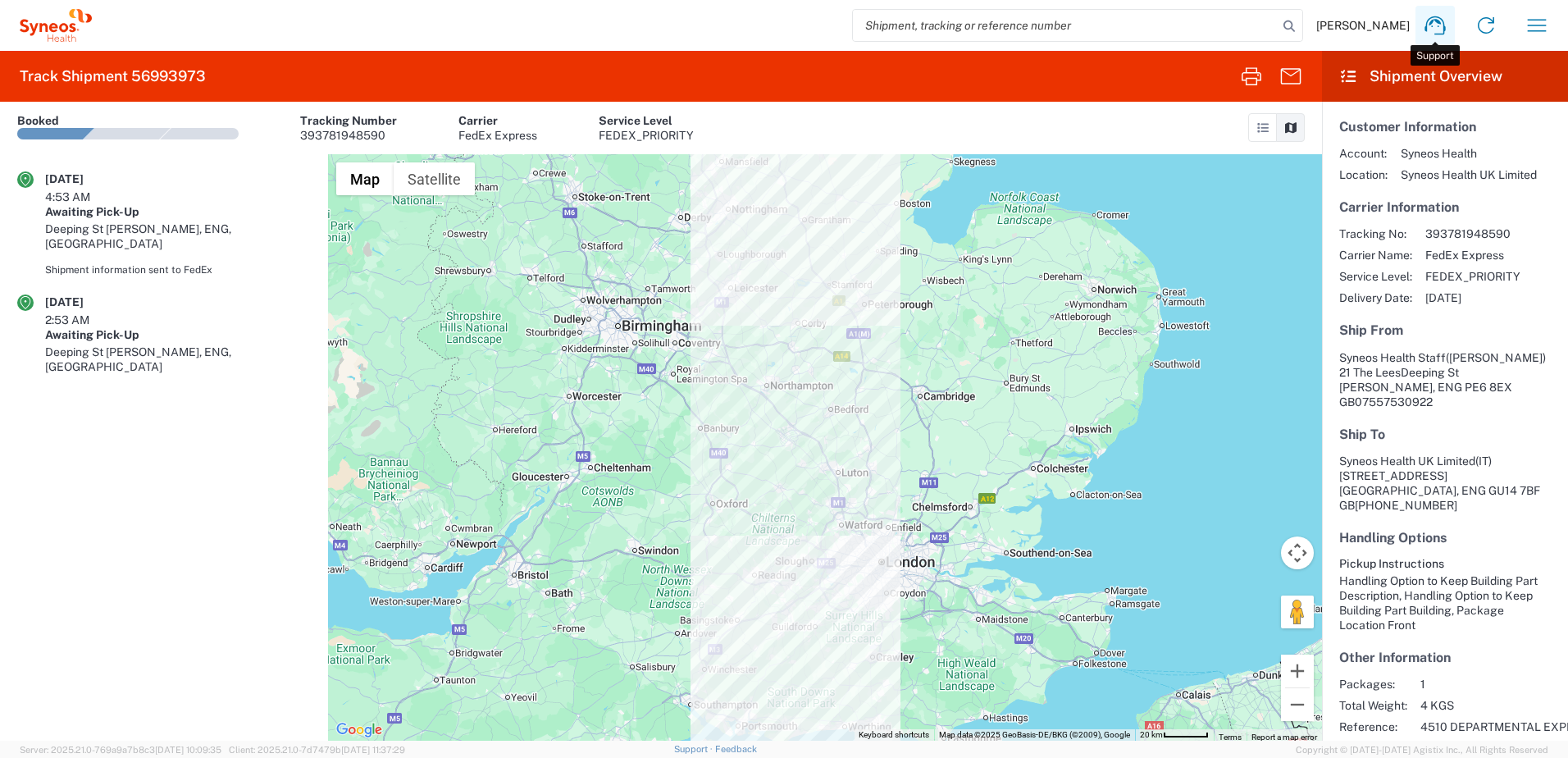
click at [1428, 27] on icon at bounding box center [1435, 25] width 27 height 27
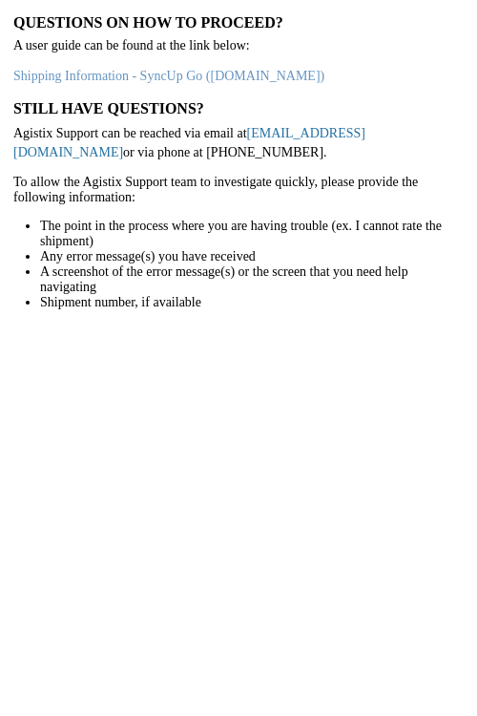
click at [320, 129] on link "support@agistix.com" at bounding box center [189, 142] width 352 height 33
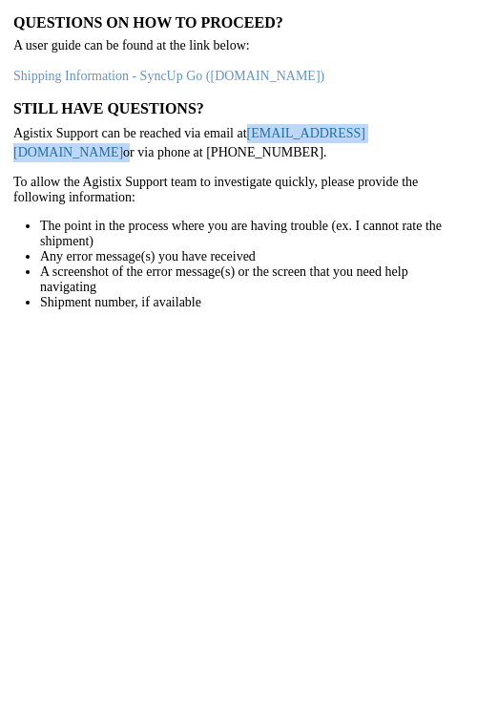
drag, startPoint x: 367, startPoint y: 134, endPoint x: 250, endPoint y: 133, distance: 116.5
click at [250, 133] on p "Agistix Support can be reached via email at support@agistix.com or via phone at…" at bounding box center [238, 142] width 451 height 37
